Goal: Transaction & Acquisition: Purchase product/service

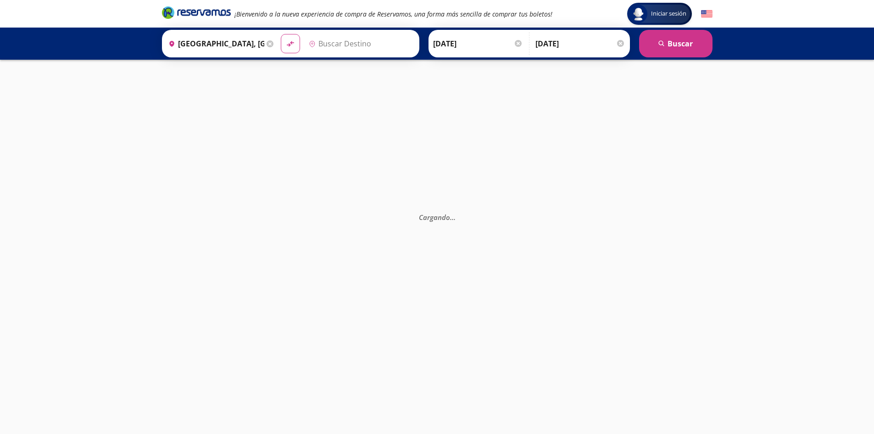
type input "[GEOGRAPHIC_DATA], [GEOGRAPHIC_DATA]"
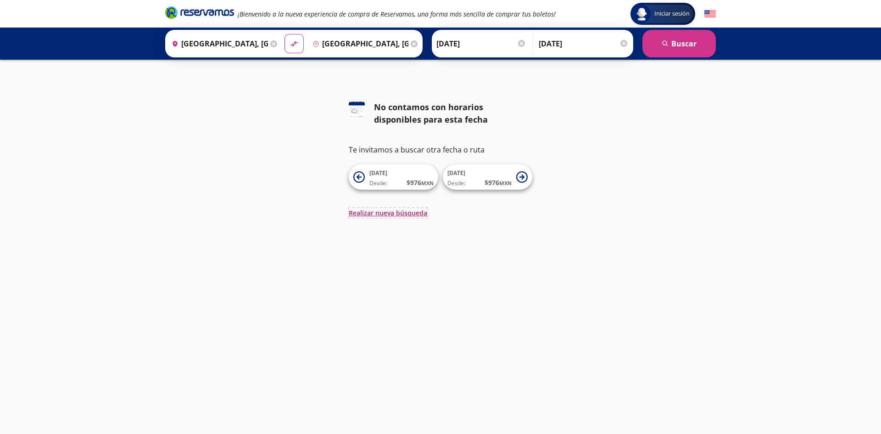
click at [364, 213] on button "Realizar nueva búsqueda" at bounding box center [388, 213] width 78 height 10
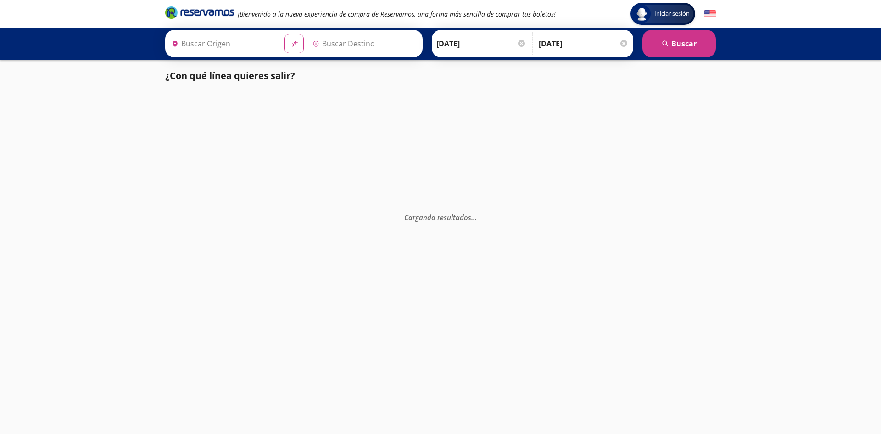
type input "[GEOGRAPHIC_DATA], [GEOGRAPHIC_DATA]"
type input "Manzanillo, Colima"
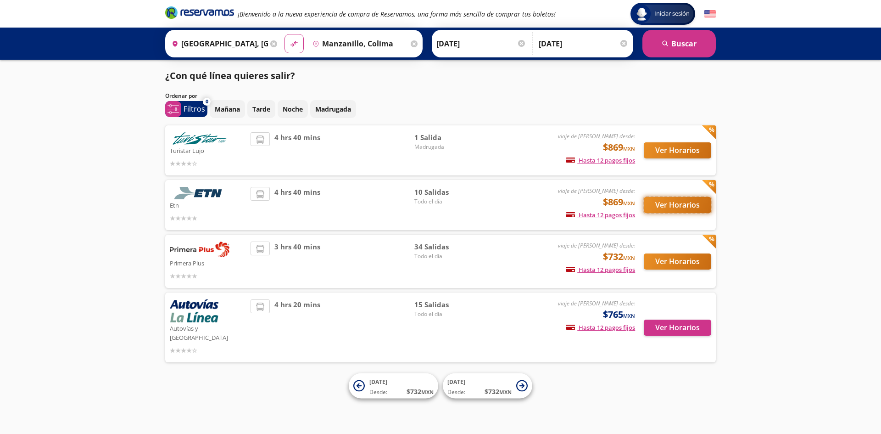
click at [678, 204] on button "Ver Horarios" at bounding box center [677, 205] width 67 height 16
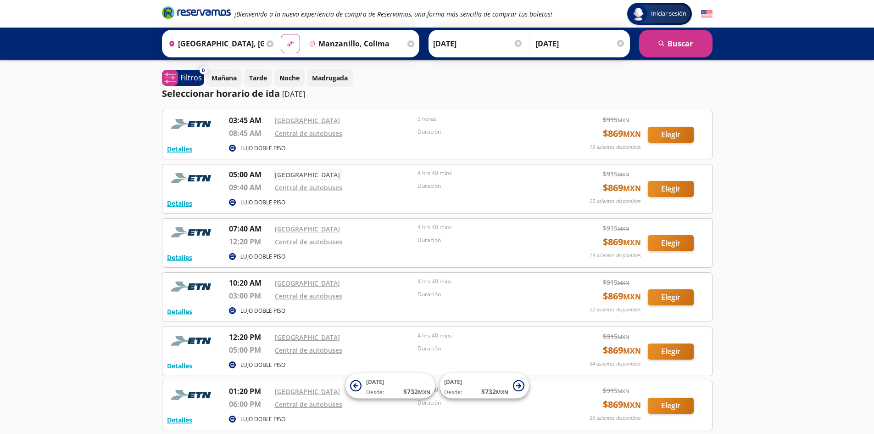
click at [306, 173] on link "Central Nueva" at bounding box center [307, 174] width 65 height 9
click at [293, 174] on link "Central Nueva" at bounding box center [307, 174] width 65 height 9
click at [182, 204] on button "Detalles" at bounding box center [179, 203] width 25 height 10
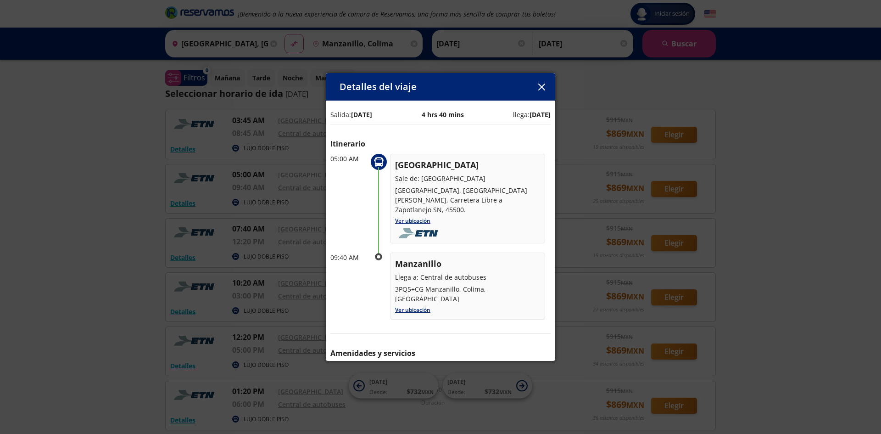
click at [540, 86] on icon "button" at bounding box center [541, 86] width 7 height 7
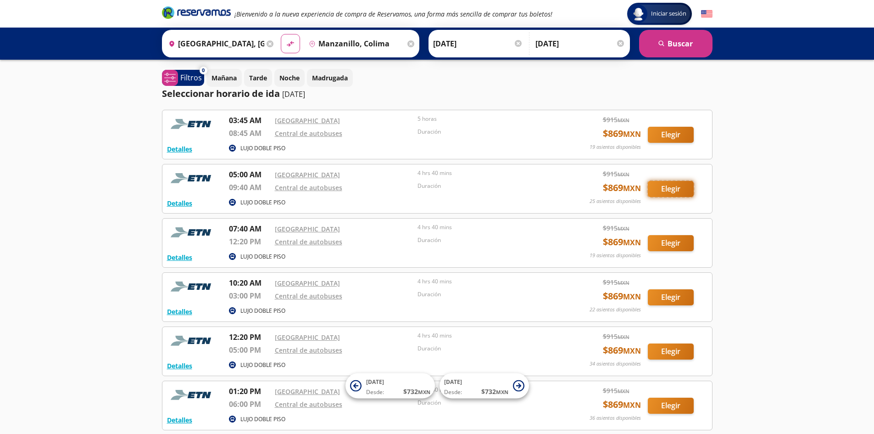
click at [672, 188] on button "Elegir" at bounding box center [671, 189] width 46 height 16
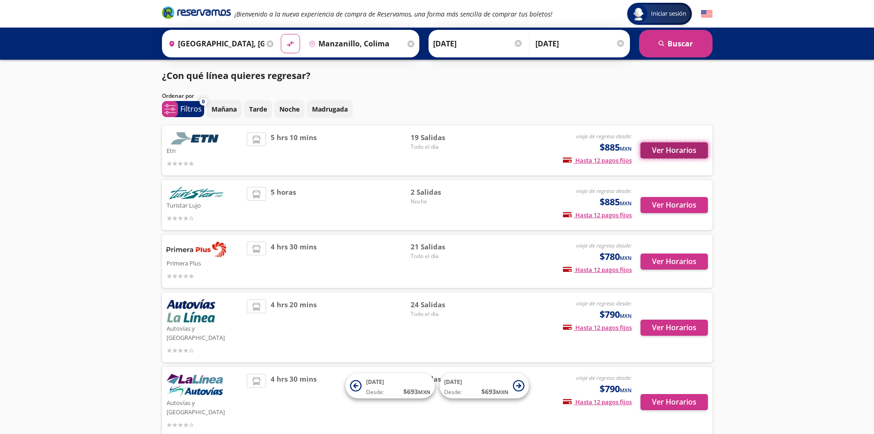
click at [671, 151] on button "Ver Horarios" at bounding box center [673, 150] width 67 height 16
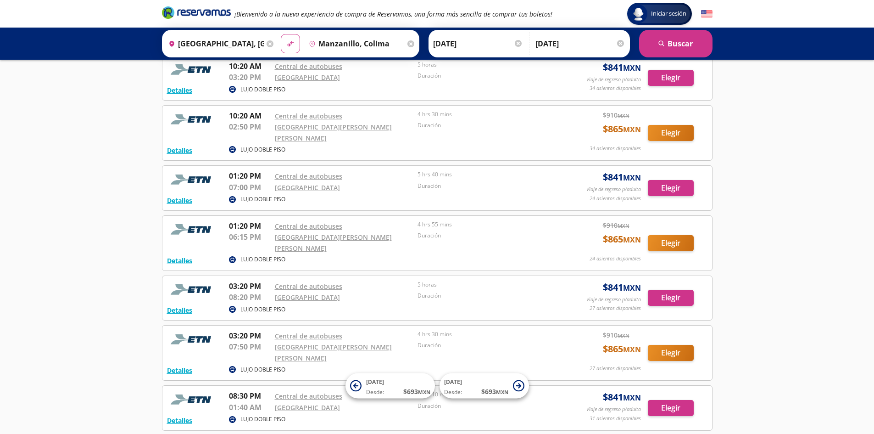
scroll to position [462, 0]
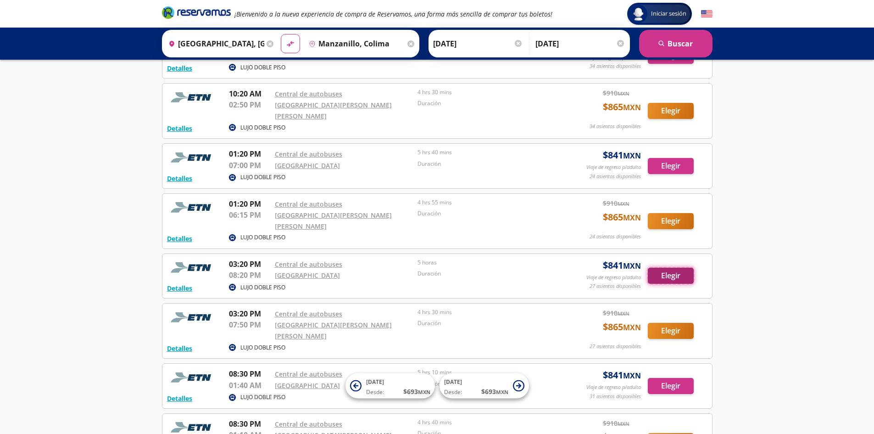
click at [669, 267] on button "Elegir" at bounding box center [671, 275] width 46 height 16
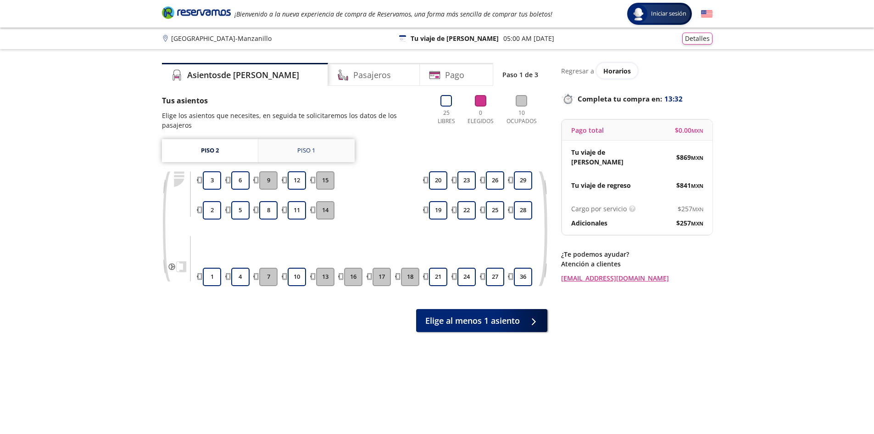
click at [305, 146] on div "Piso 1" at bounding box center [306, 150] width 18 height 9
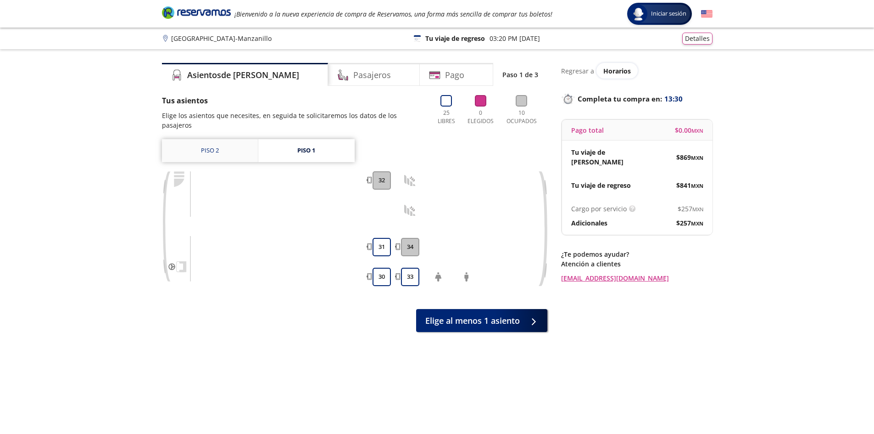
click at [215, 141] on link "Piso 2" at bounding box center [210, 150] width 96 height 23
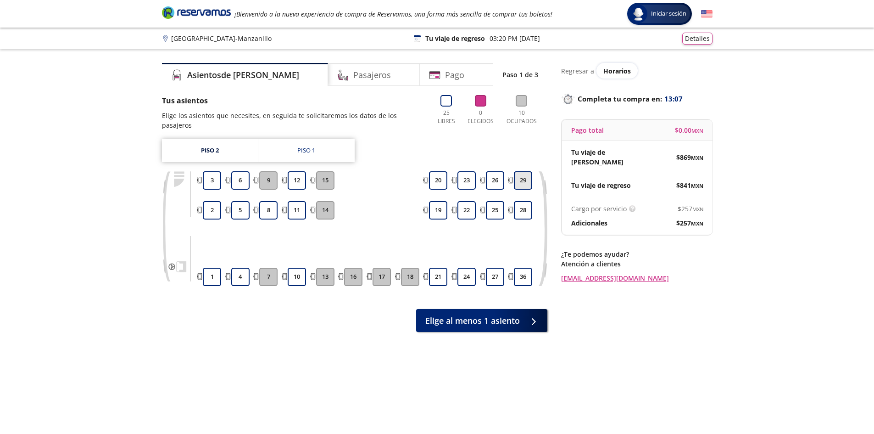
click at [525, 171] on button "29" at bounding box center [523, 180] width 18 height 18
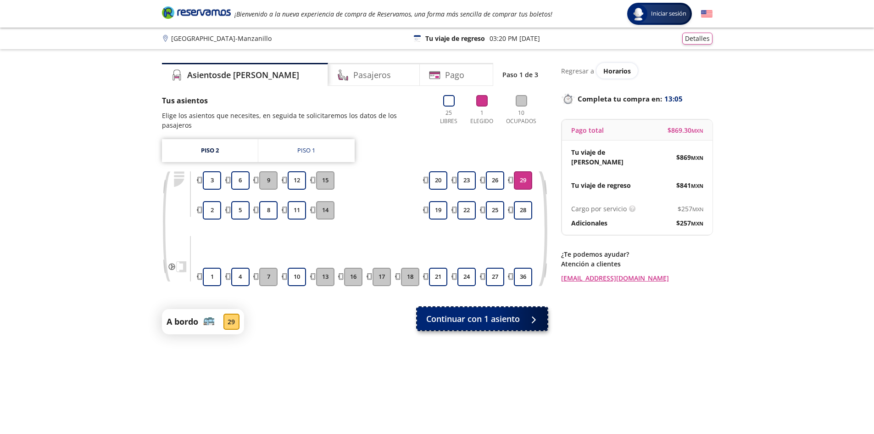
click at [496, 312] on span "Continuar con 1 asiento" at bounding box center [473, 318] width 94 height 12
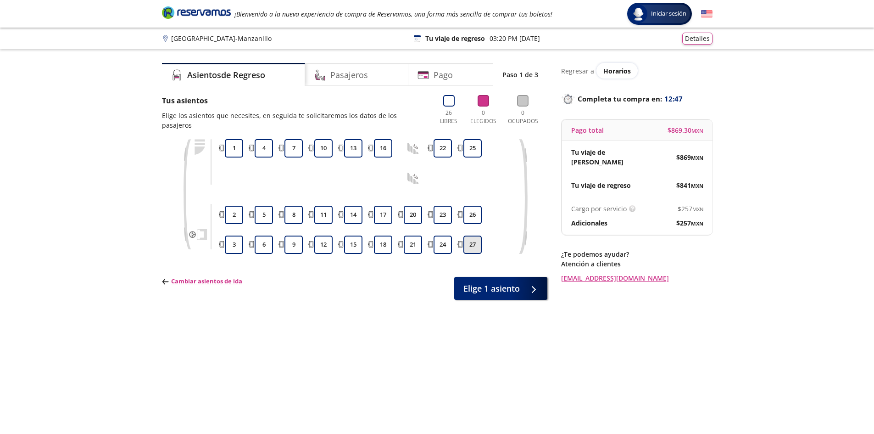
click at [473, 235] on button "27" at bounding box center [472, 244] width 18 height 18
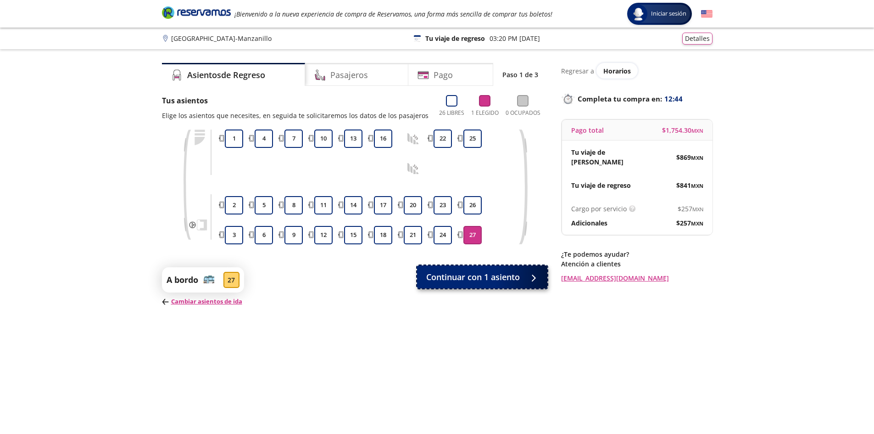
click at [494, 278] on span "Continuar con 1 asiento" at bounding box center [473, 277] width 94 height 12
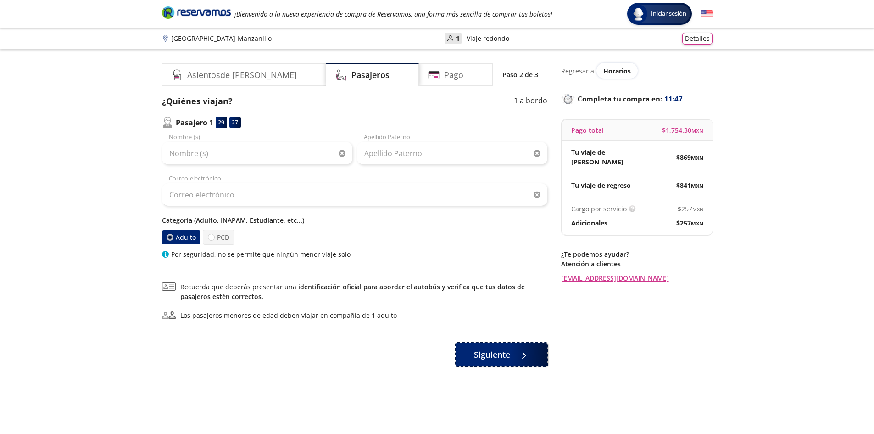
click at [506, 357] on span "Siguiente" at bounding box center [492, 354] width 36 height 12
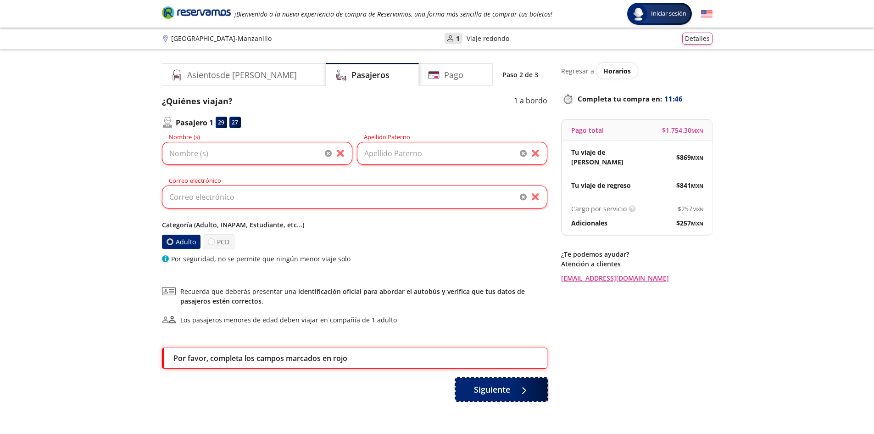
scroll to position [57, 0]
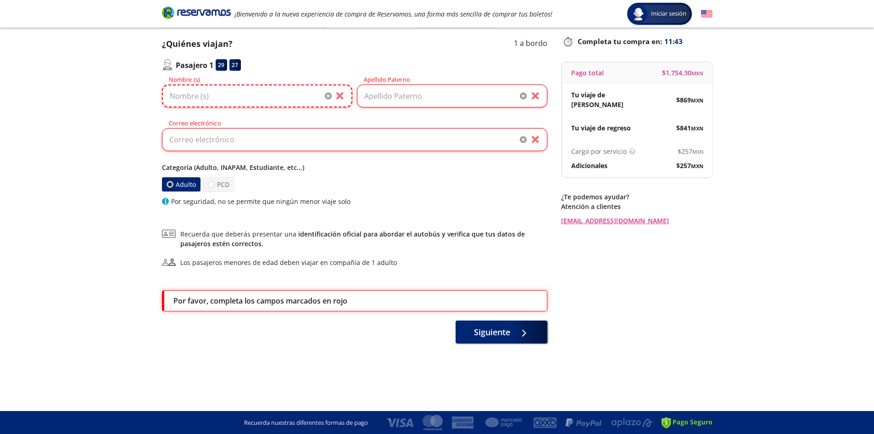
click at [241, 101] on input "Nombre (s)" at bounding box center [257, 95] width 190 height 23
type input "JOSE"
click at [418, 103] on input "Apellido Paterno" at bounding box center [452, 95] width 190 height 23
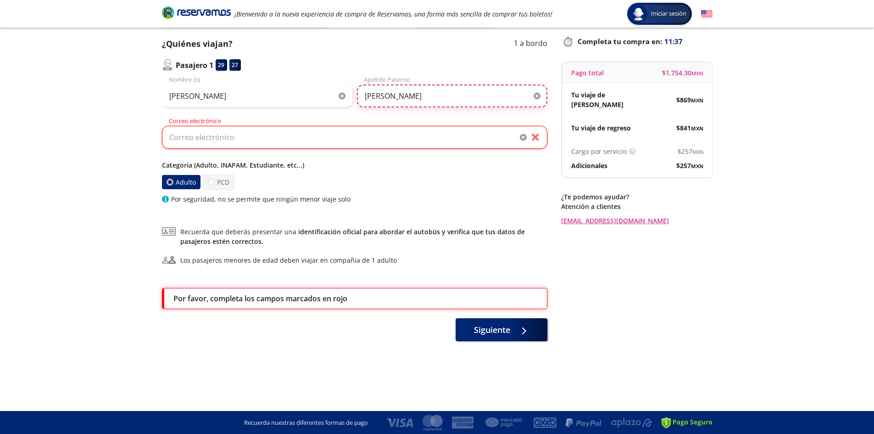
type input "OCHOA"
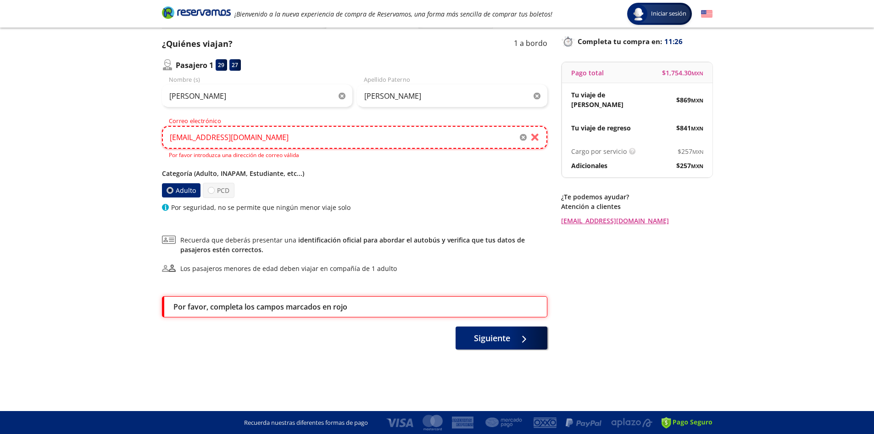
type input "pepeaero37@gmail.com"
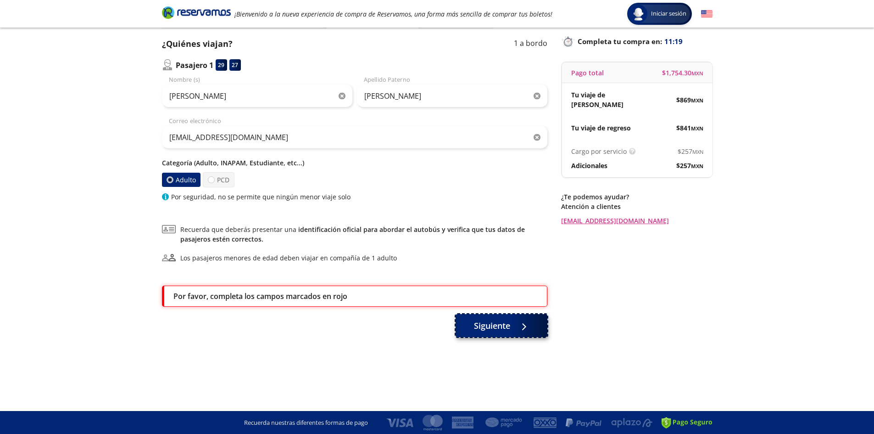
click at [505, 327] on span "Siguiente" at bounding box center [492, 325] width 36 height 12
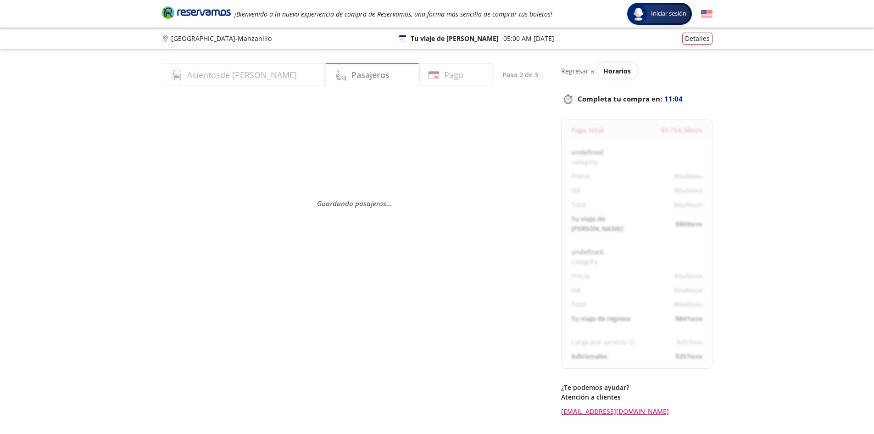
select select "MX"
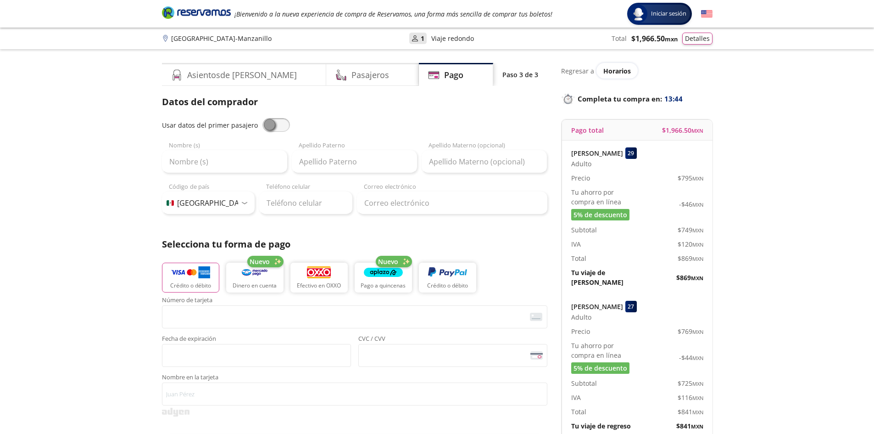
click at [262, 124] on span at bounding box center [276, 125] width 28 height 14
click at [262, 118] on input "checkbox" at bounding box center [262, 118] width 0 height 0
type input "JOSE"
type input "OCHOA"
type input "pepeaero37@gmail.com"
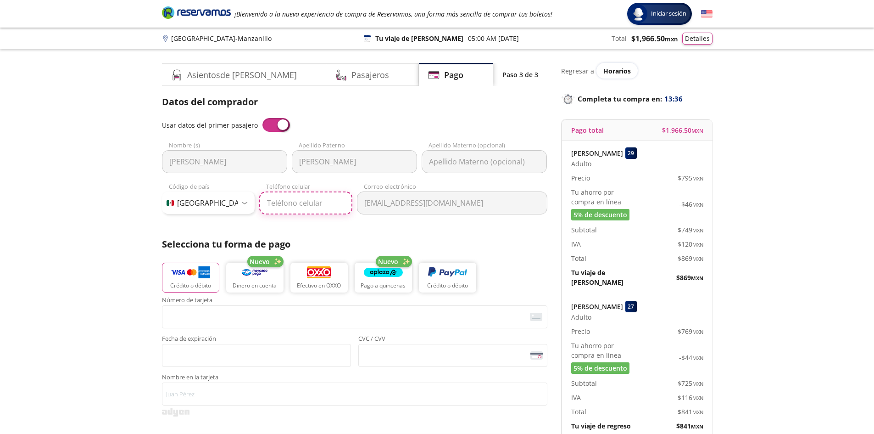
click at [287, 200] on input "Teléfono celular" at bounding box center [305, 202] width 93 height 23
type input "33 1098 7644"
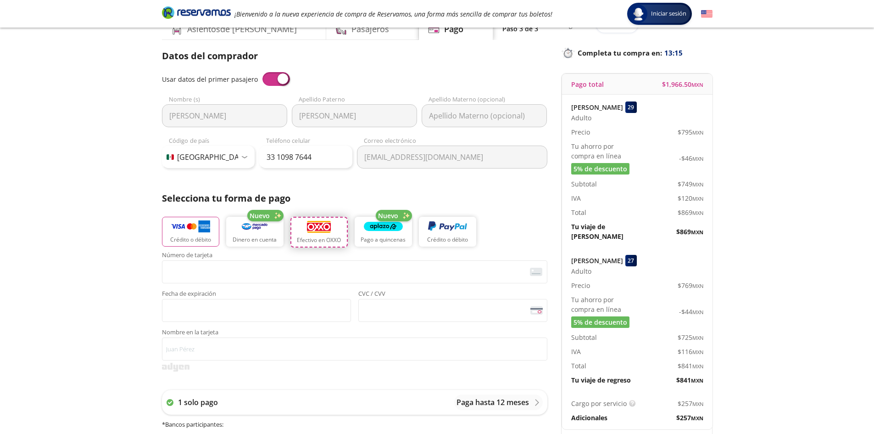
click at [335, 225] on button "Efectivo en OXXO" at bounding box center [318, 232] width 57 height 31
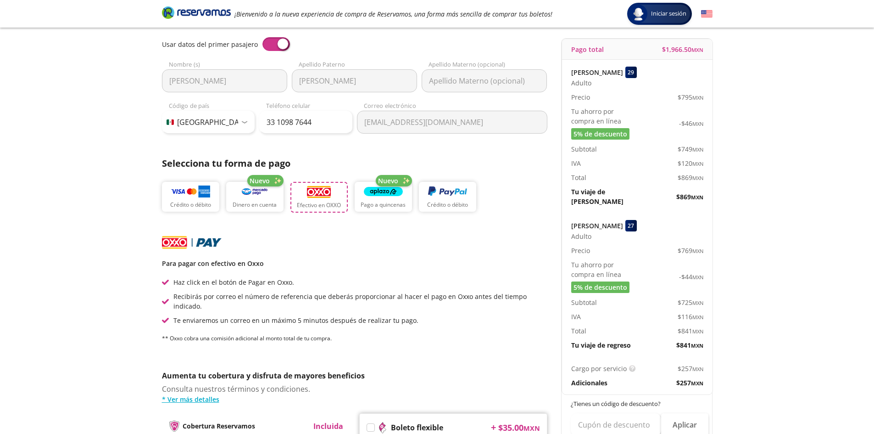
scroll to position [65, 0]
